Goal: Complete Application Form: Complete application form

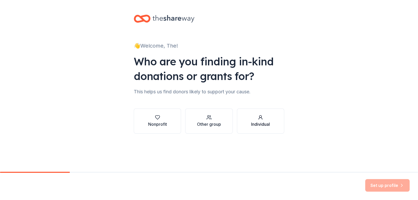
click at [258, 123] on div "Individual" at bounding box center [260, 124] width 19 height 6
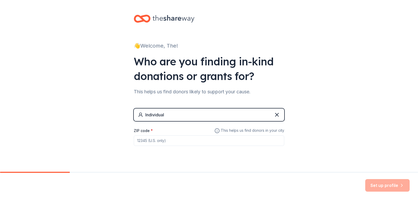
click at [173, 142] on input "ZIP code *" at bounding box center [209, 140] width 150 height 10
type input "46237"
click at [386, 185] on button "Set up profile" at bounding box center [387, 185] width 44 height 13
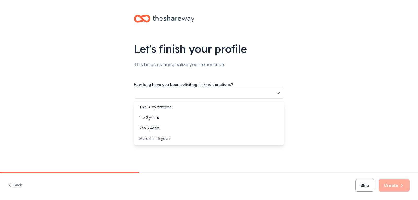
click at [155, 91] on button "button" at bounding box center [209, 92] width 150 height 11
click at [160, 138] on div "More than 5 years" at bounding box center [154, 138] width 31 height 6
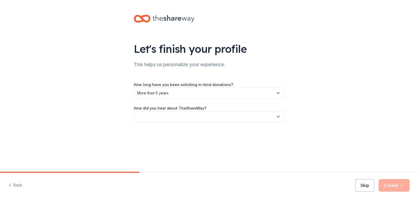
click at [168, 115] on button "button" at bounding box center [209, 116] width 150 height 11
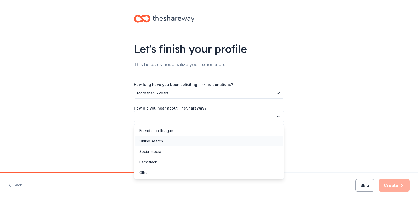
click at [160, 141] on div "Online search" at bounding box center [151, 141] width 24 height 6
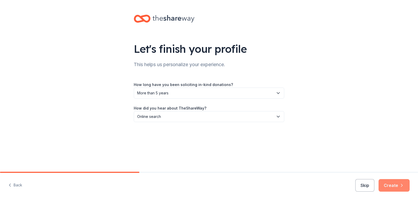
click at [395, 184] on button "Create" at bounding box center [393, 185] width 31 height 13
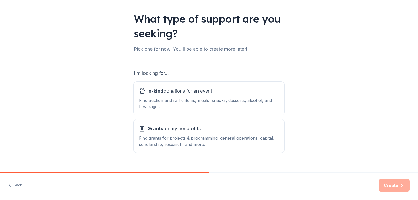
scroll to position [39, 0]
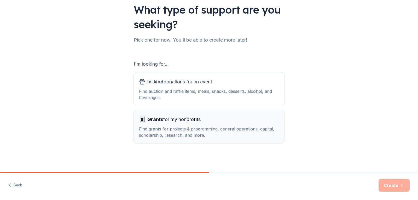
click at [191, 126] on div "Find grants for projects & programming, general operations, capital, scholarshi…" at bounding box center [209, 132] width 140 height 13
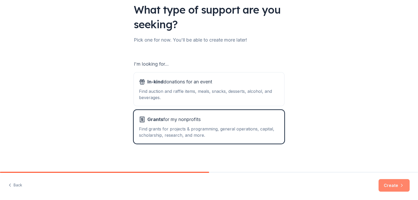
click at [394, 184] on button "Create" at bounding box center [393, 185] width 31 height 13
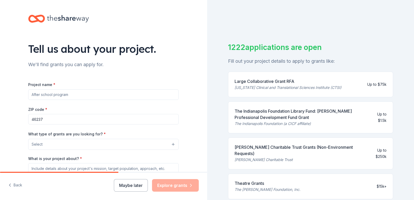
click at [84, 97] on input "Project name *" at bounding box center [103, 94] width 150 height 10
type input "Gamers Club"
click at [68, 144] on button "Select" at bounding box center [103, 144] width 150 height 11
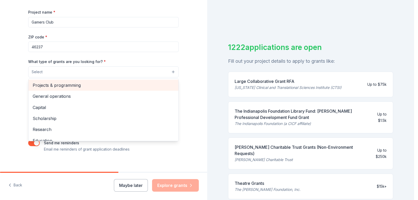
click at [134, 82] on span "Projects & programming" at bounding box center [103, 85] width 141 height 7
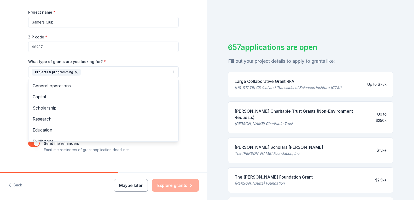
click at [17, 86] on div "Tell us about your project. We'll find grants you can apply for. Project name *…" at bounding box center [103, 53] width 207 height 250
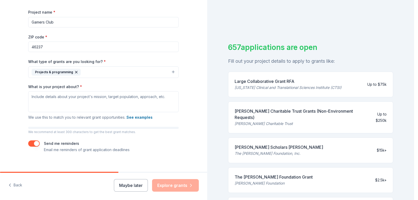
click at [74, 72] on icon "button" at bounding box center [76, 72] width 4 height 4
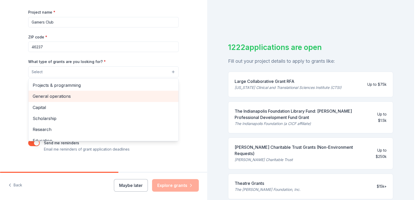
click at [54, 98] on span "General operations" at bounding box center [103, 96] width 141 height 7
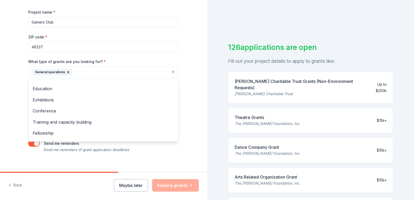
scroll to position [51, 0]
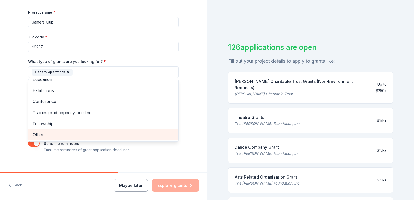
click at [137, 136] on span "Other" at bounding box center [103, 134] width 141 height 7
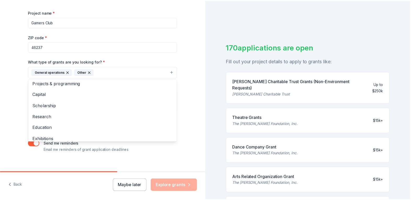
scroll to position [0, 0]
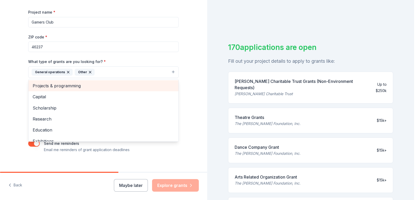
click at [153, 87] on span "Projects & programming" at bounding box center [103, 85] width 141 height 7
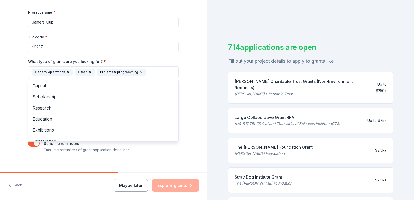
click at [191, 56] on div "Tell us about your project. We'll find grants you can apply for. Project name *…" at bounding box center [103, 53] width 207 height 250
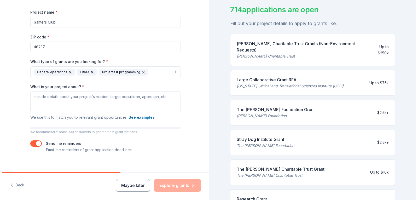
scroll to position [19, 0]
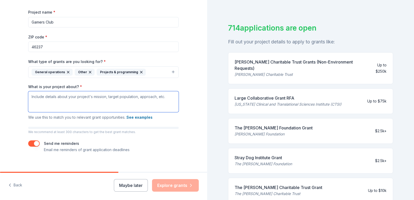
click at [167, 96] on textarea "What is your project about? *" at bounding box center [103, 101] width 150 height 21
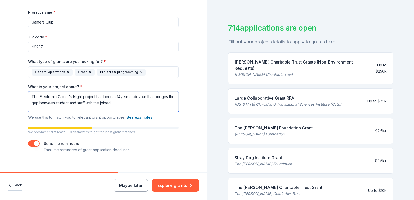
type textarea "The Electronic Gamer's Night project has been a 14year endovour that bridges th…"
click at [17, 187] on button "Back" at bounding box center [15, 185] width 14 height 11
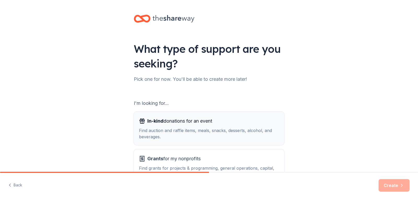
click at [173, 122] on span "In-kind donations for an event" at bounding box center [179, 121] width 65 height 8
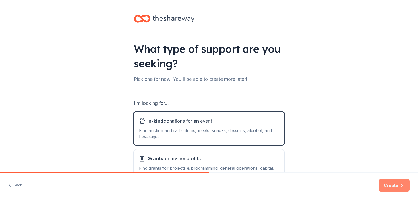
click at [390, 182] on button "Create" at bounding box center [393, 185] width 31 height 13
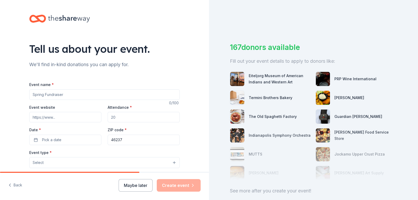
click at [76, 96] on input "Event name *" at bounding box center [104, 94] width 150 height 10
type input "Yearly Electronic Gamer's Night Tournament"
click at [121, 117] on input "Attendance *" at bounding box center [144, 117] width 72 height 10
type input "60"
click at [56, 139] on span "Pick a date" at bounding box center [51, 140] width 19 height 6
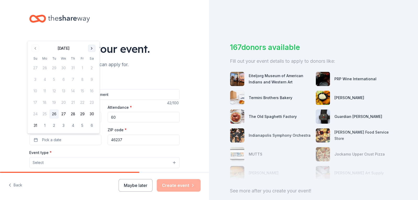
click at [92, 50] on button "Go to next month" at bounding box center [91, 48] width 7 height 7
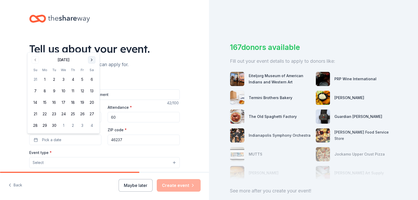
click at [92, 57] on button "Go to next month" at bounding box center [91, 59] width 7 height 7
click at [91, 60] on button "Go to next month" at bounding box center [91, 59] width 7 height 7
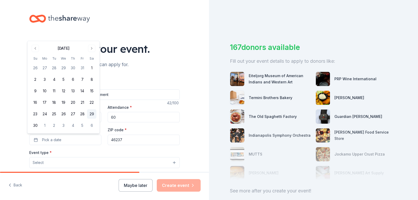
click at [92, 115] on button "29" at bounding box center [91, 113] width 9 height 9
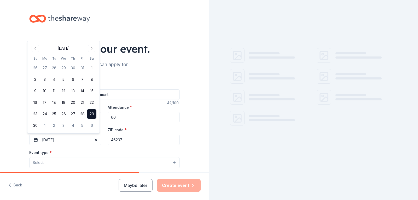
click at [52, 165] on button "Select" at bounding box center [104, 162] width 150 height 11
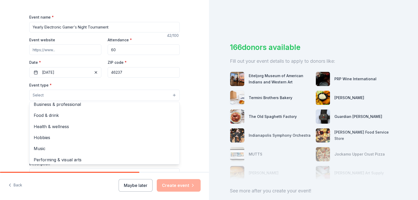
scroll to position [17, 0]
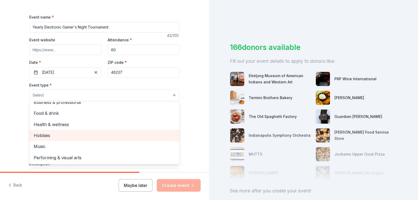
click at [122, 137] on span "Hobbies" at bounding box center [104, 135] width 141 height 7
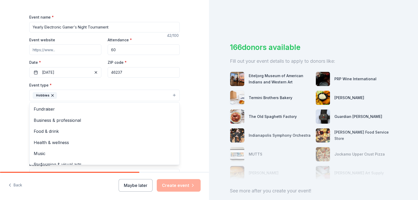
scroll to position [6, 0]
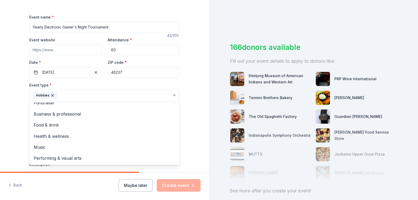
click at [198, 137] on div "Tell us about your event. We'll find in-kind donations you can apply for. Event…" at bounding box center [104, 107] width 209 height 348
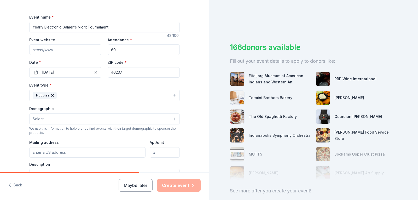
click at [170, 119] on button "Select" at bounding box center [104, 118] width 150 height 11
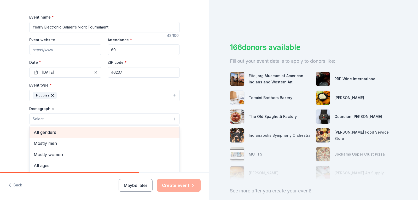
click at [131, 133] on span "All genders" at bounding box center [104, 132] width 141 height 7
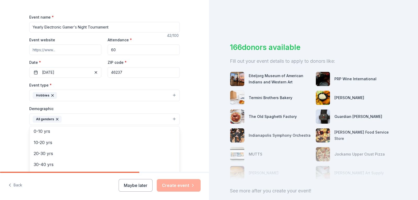
scroll to position [30, 0]
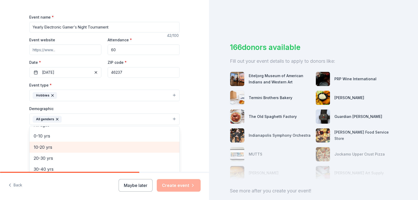
click at [100, 145] on span "10-20 yrs" at bounding box center [104, 147] width 141 height 7
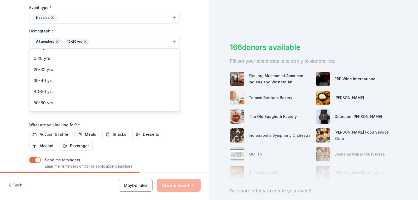
scroll to position [163, 0]
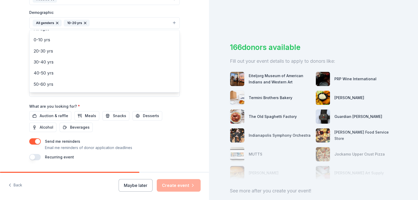
click at [175, 122] on div "Event name * Yearly Electronic Gamer's Night Tournament 42 /100 Event website A…" at bounding box center [104, 39] width 150 height 242
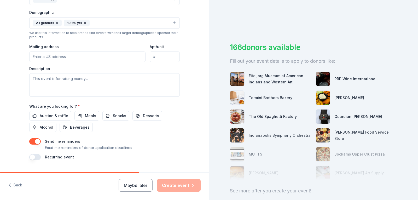
click at [84, 55] on input "Mailing address" at bounding box center [87, 56] width 116 height 10
click at [125, 69] on div "Description" at bounding box center [104, 81] width 150 height 31
click at [93, 56] on input "Mailing address" at bounding box center [87, 56] width 116 height 10
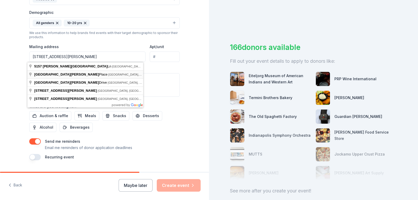
type input "5157 Emerson Village Place, Indianapolis, IN, 46237"
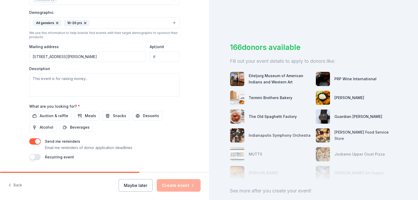
click at [157, 59] on input "Apt/unit" at bounding box center [165, 56] width 30 height 10
type input "101"
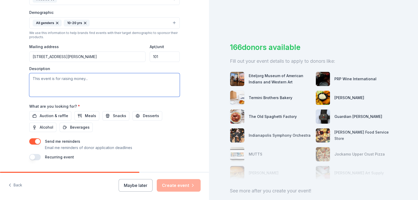
click at [76, 80] on textarea at bounding box center [104, 84] width 150 height 23
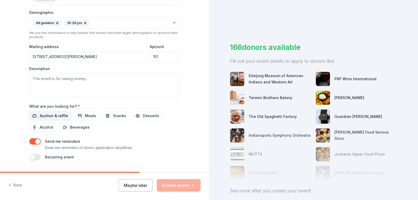
click at [55, 116] on span "Auction & raffle" at bounding box center [54, 116] width 28 height 6
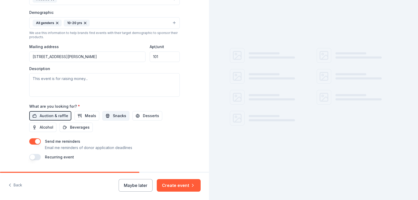
click at [113, 116] on span "Snacks" at bounding box center [119, 116] width 13 height 6
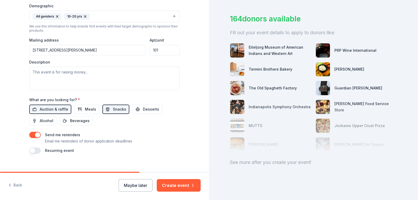
scroll to position [32, 0]
click at [89, 111] on span "Meals" at bounding box center [90, 109] width 11 height 6
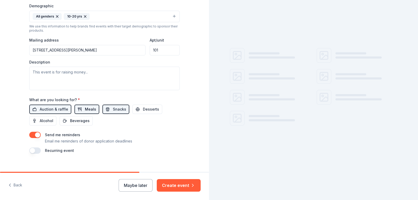
scroll to position [0, 0]
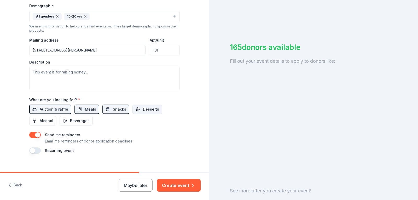
click at [141, 112] on button "Desserts" at bounding box center [147, 108] width 30 height 9
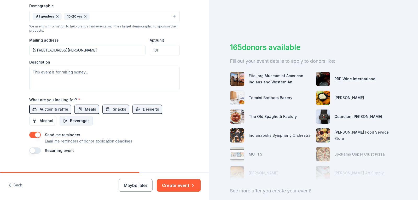
click at [82, 118] on span "Beverages" at bounding box center [80, 120] width 20 height 6
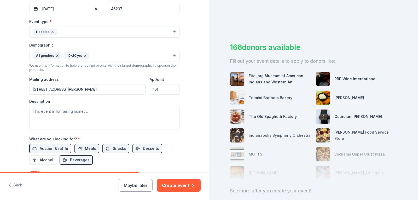
scroll to position [136, 0]
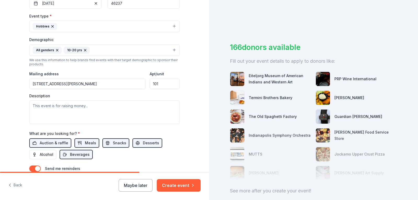
click at [173, 25] on button "Hobbies" at bounding box center [104, 26] width 150 height 11
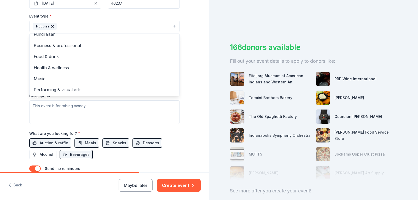
scroll to position [6, 0]
click at [194, 53] on div "Tell us about your event. We'll find in-kind donations you can apply for. Event…" at bounding box center [104, 38] width 209 height 349
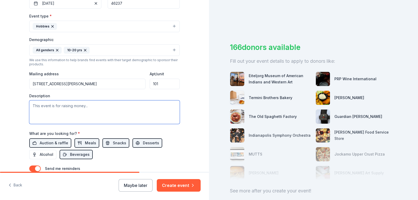
click at [91, 107] on textarea at bounding box center [104, 111] width 150 height 23
paste textarea "For 14 years, our Gamer’s Tournament has been a beloved annual tradition, bring…"
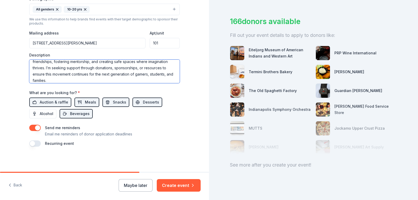
scroll to position [32, 0]
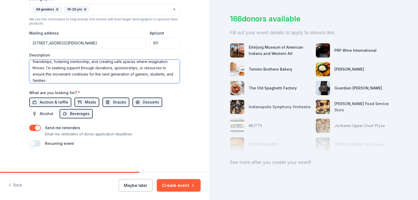
type textarea "For 14 years, our Gamer’s Tournament has been a beloved annual tradition, bring…"
click at [31, 144] on button "button" at bounding box center [34, 143] width 11 height 6
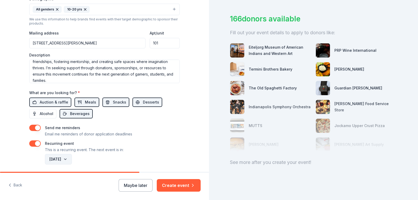
click at [72, 159] on button "November 2026" at bounding box center [58, 159] width 27 height 10
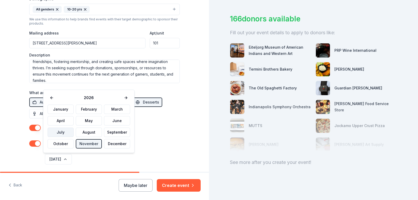
click at [63, 131] on button "July" at bounding box center [61, 131] width 26 height 9
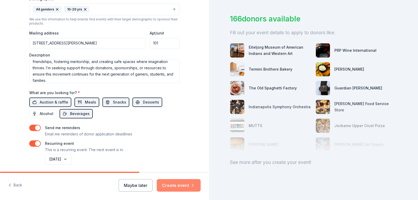
click at [181, 187] on button "Create event" at bounding box center [179, 185] width 44 height 13
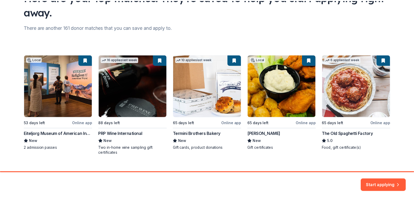
scroll to position [61, 0]
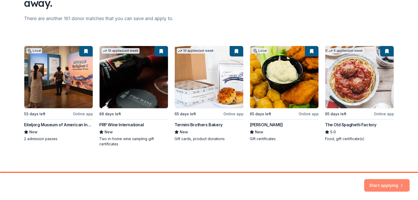
click at [387, 182] on button "Start applying" at bounding box center [386, 182] width 45 height 13
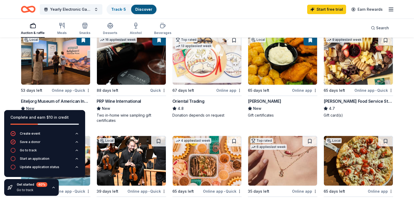
scroll to position [62, 0]
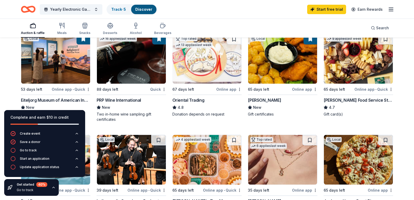
click at [351, 103] on div "Gordon Food Service Store" at bounding box center [357, 100] width 69 height 6
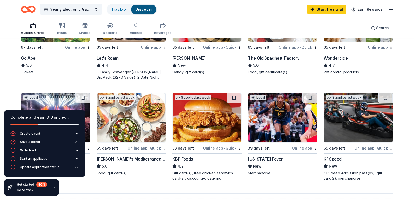
scroll to position [308, 0]
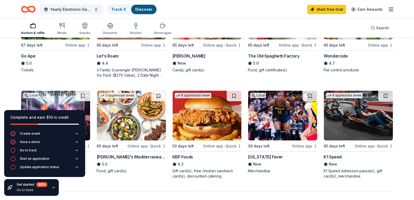
click at [75, 48] on div "Online app" at bounding box center [77, 45] width 25 height 7
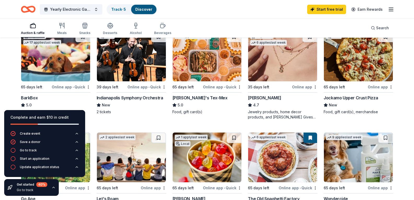
scroll to position [174, 0]
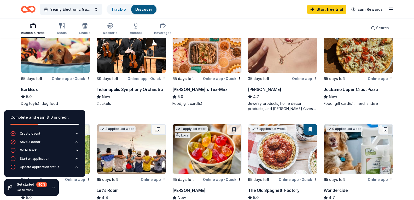
click at [353, 70] on img at bounding box center [358, 48] width 69 height 50
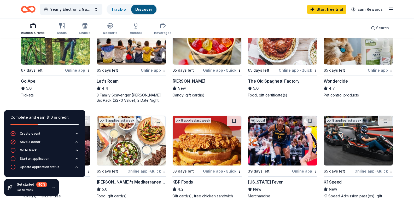
scroll to position [273, 0]
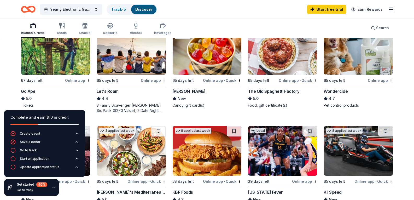
click at [202, 75] on img at bounding box center [207, 50] width 69 height 50
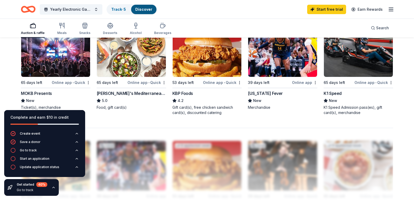
scroll to position [386, 0]
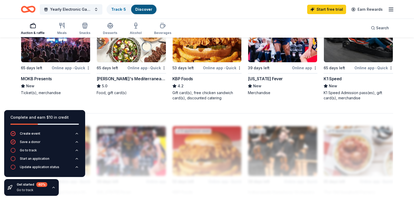
click at [363, 62] on img at bounding box center [358, 38] width 69 height 50
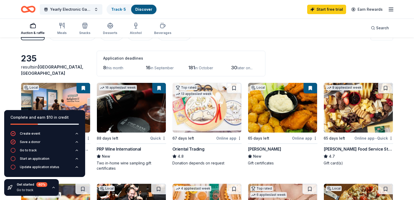
scroll to position [0, 0]
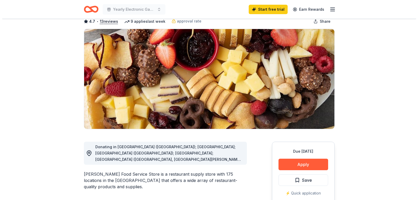
scroll to position [20, 0]
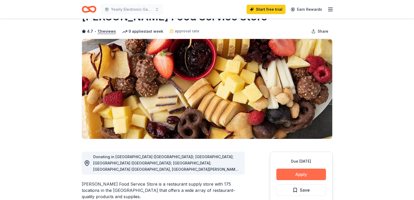
click at [302, 174] on button "Apply" at bounding box center [301, 173] width 50 height 11
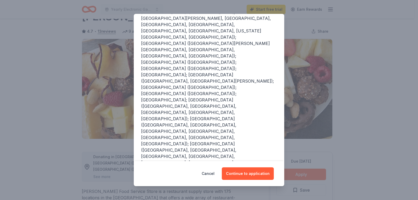
scroll to position [95, 0]
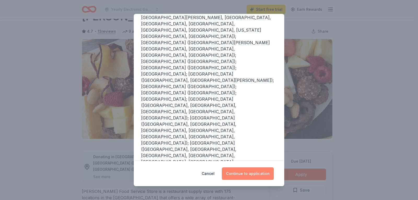
click at [249, 172] on button "Continue to application" at bounding box center [248, 173] width 52 height 13
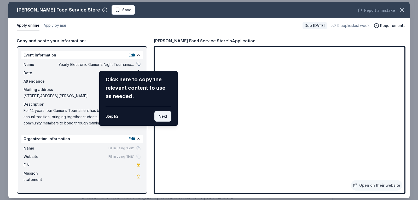
click at [163, 116] on button "Next" at bounding box center [162, 116] width 17 height 10
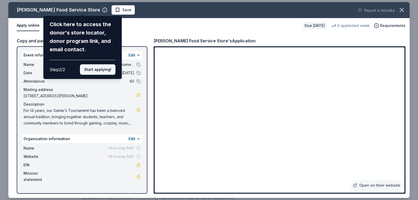
click at [103, 72] on button "Start applying!" at bounding box center [98, 69] width 36 height 10
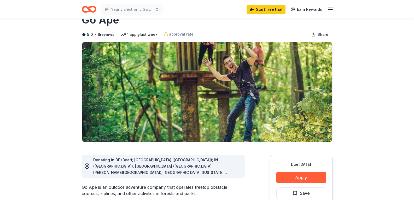
scroll to position [5, 0]
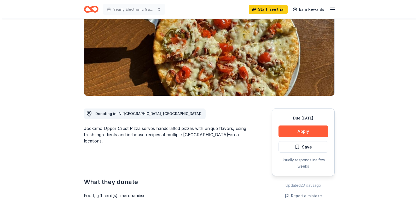
scroll to position [43, 0]
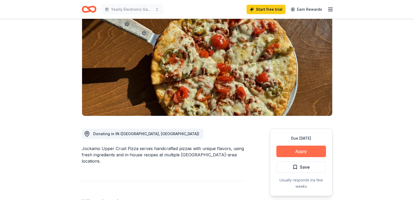
click at [300, 153] on button "Apply" at bounding box center [301, 150] width 50 height 11
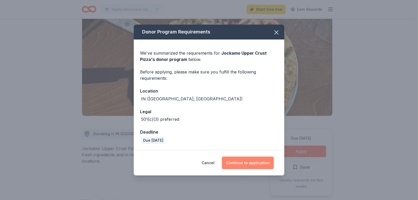
click at [251, 165] on button "Continue to application" at bounding box center [248, 162] width 52 height 13
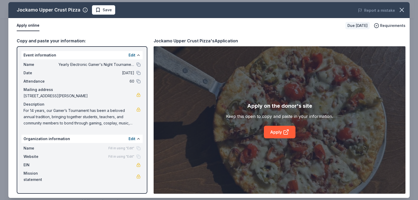
drag, startPoint x: 23, startPoint y: 108, endPoint x: 51, endPoint y: 116, distance: 29.8
click at [51, 116] on div "Name Yearly Electronic Gamer's Night Tournament Date 11/29/25 Attendance 60 Mai…" at bounding box center [81, 93] width 121 height 69
click at [87, 119] on span "For 14 years, our Gamer’s Tournament has been a beloved annual tradition, bring…" at bounding box center [79, 116] width 113 height 19
click at [279, 131] on link "Apply" at bounding box center [280, 132] width 32 height 13
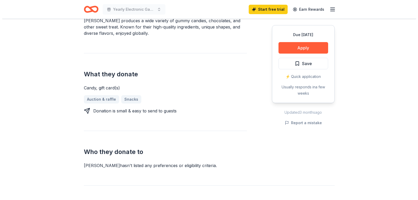
scroll to position [154, 0]
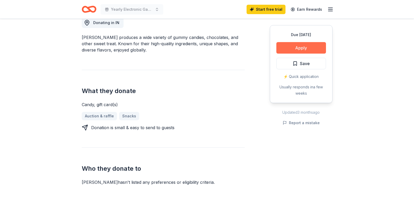
click at [306, 49] on button "Apply" at bounding box center [301, 47] width 50 height 11
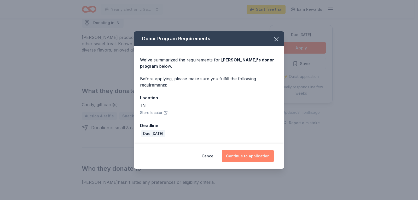
click at [247, 156] on button "Continue to application" at bounding box center [248, 156] width 52 height 13
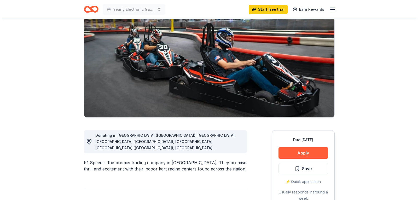
scroll to position [43, 0]
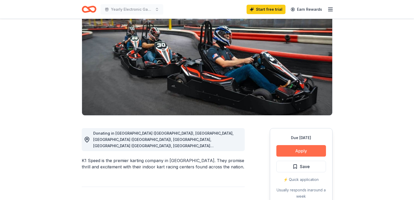
click at [298, 148] on button "Apply" at bounding box center [301, 150] width 50 height 11
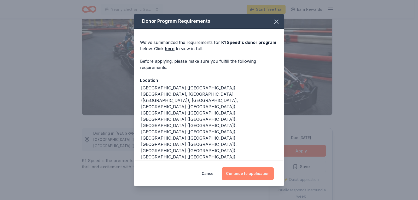
click at [253, 173] on button "Continue to application" at bounding box center [248, 173] width 52 height 13
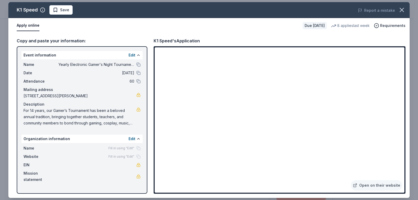
scroll to position [43, 0]
